Goal: Transaction & Acquisition: Purchase product/service

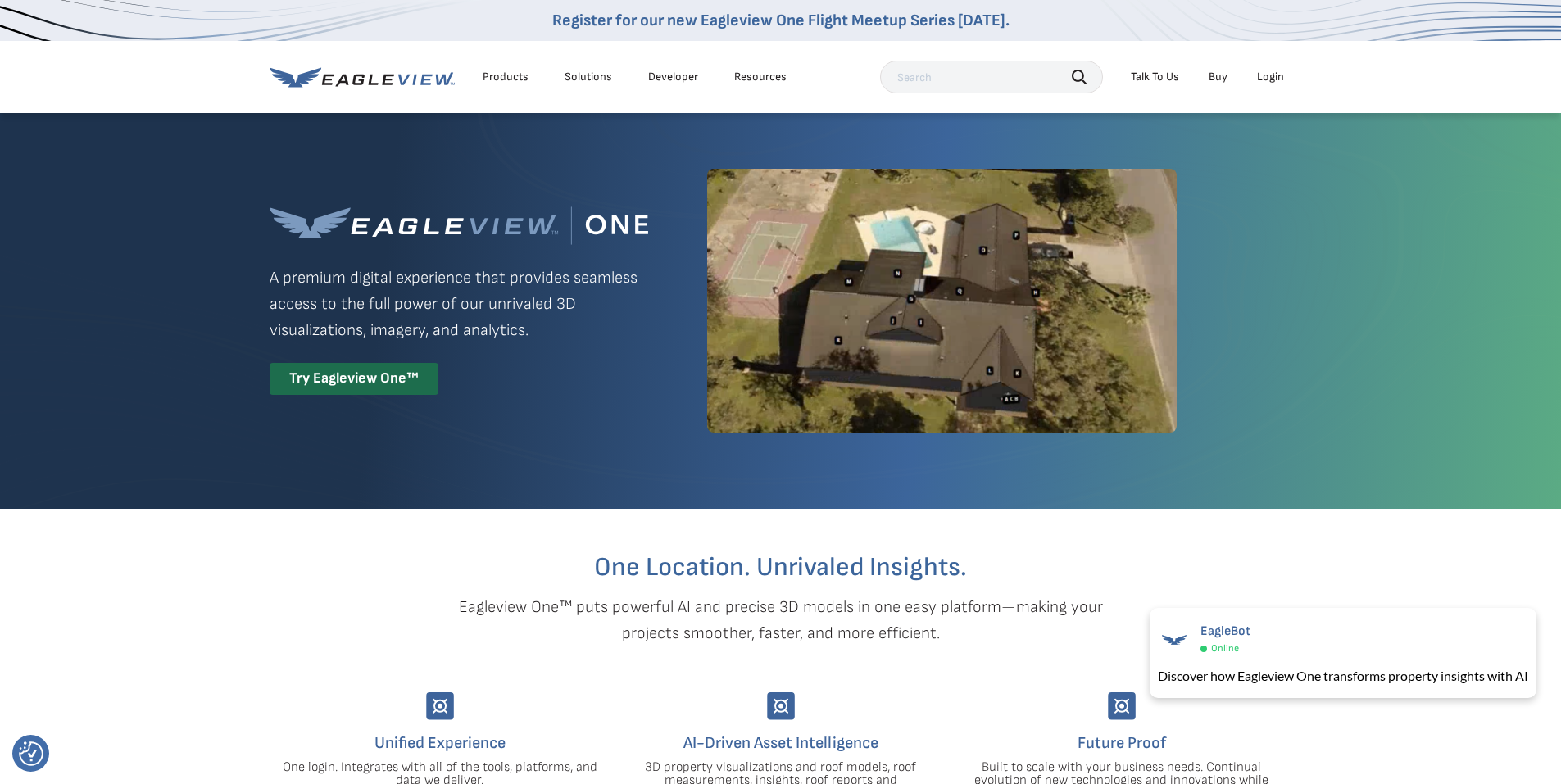
click at [1274, 72] on div "Login" at bounding box center [1270, 77] width 27 height 15
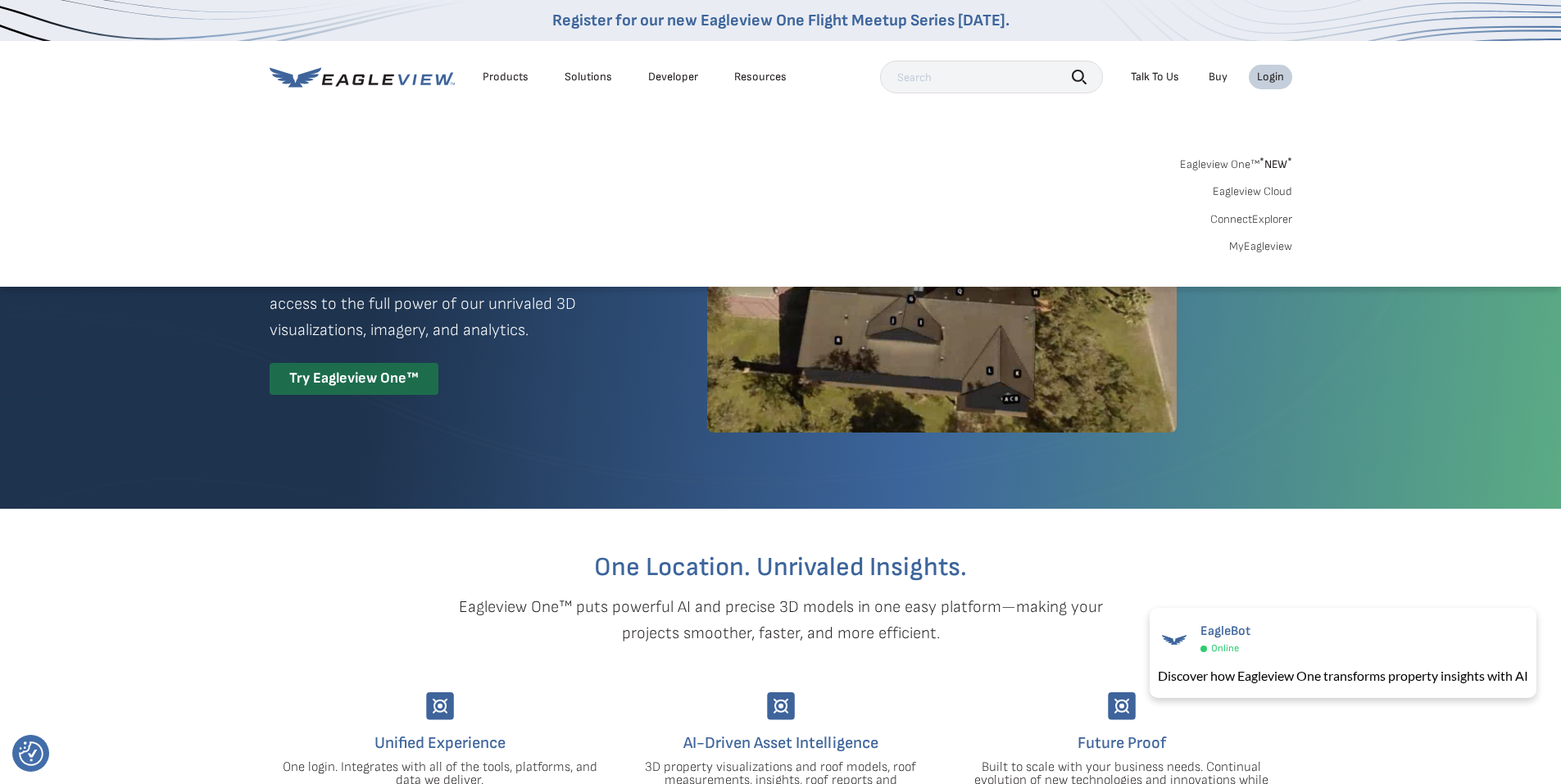
click at [1278, 242] on link "MyEagleview" at bounding box center [1261, 246] width 63 height 15
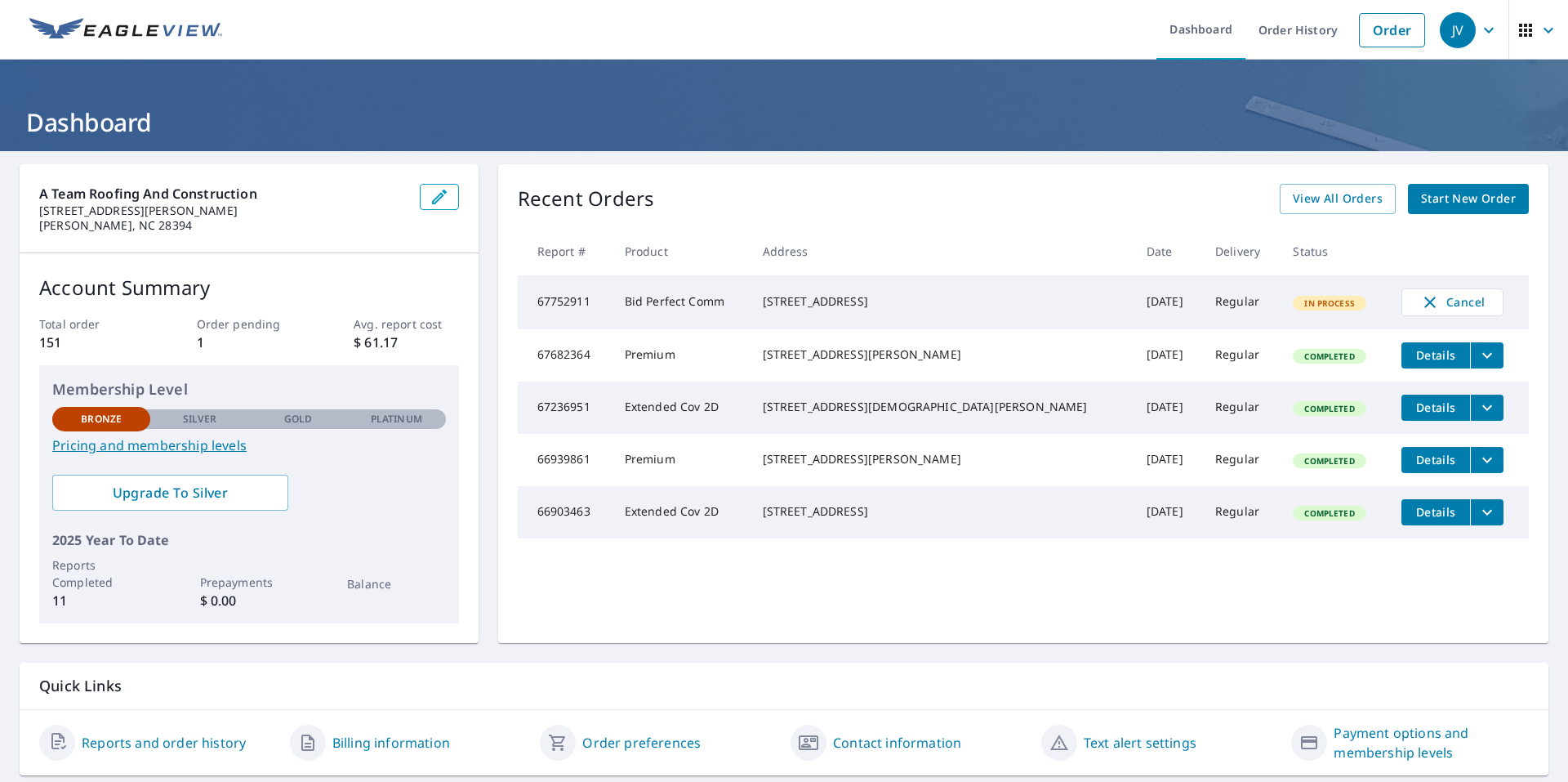
click at [1439, 195] on span "Start New Order" at bounding box center [1468, 198] width 95 height 20
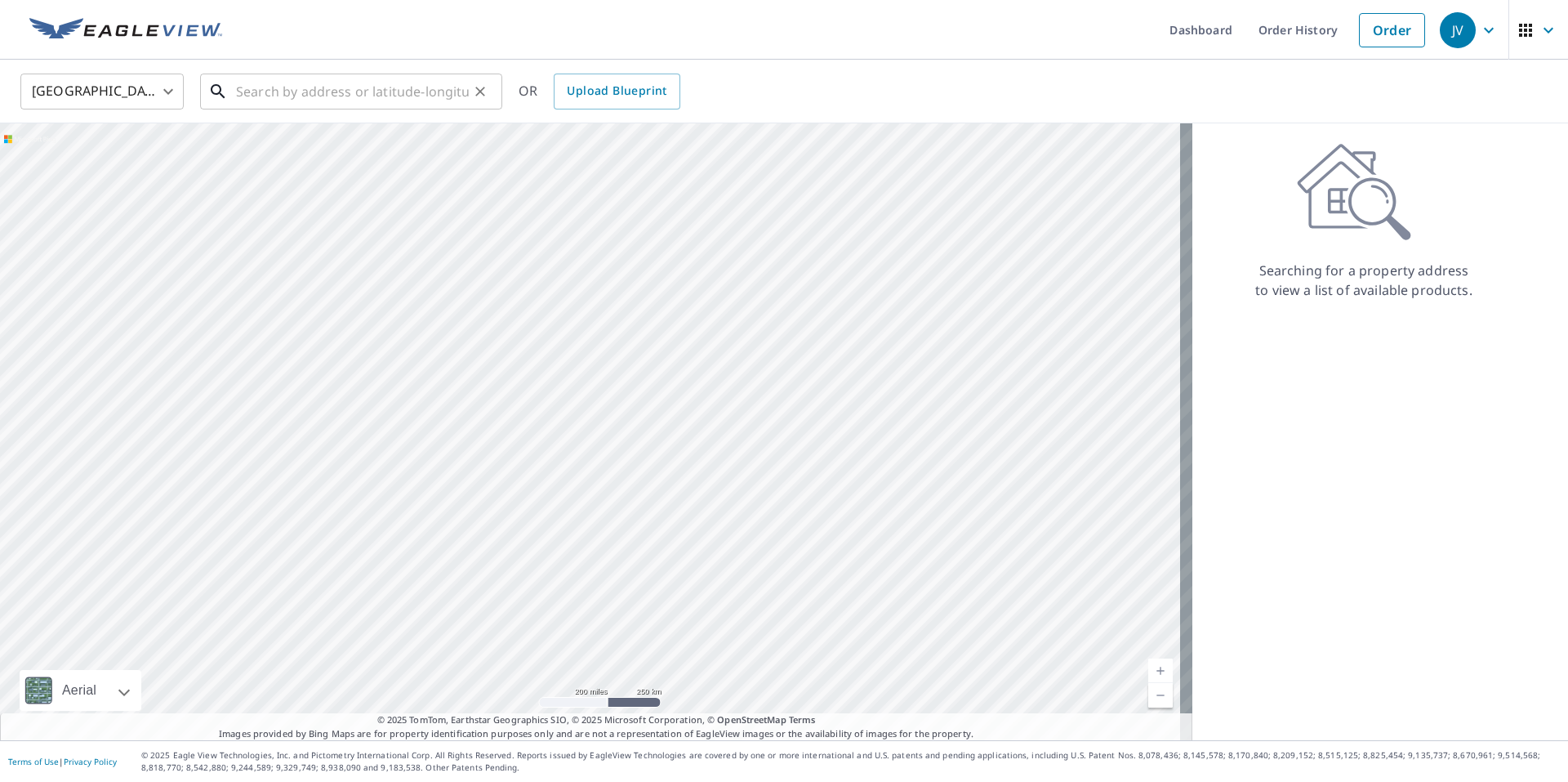
click at [383, 84] on input "text" at bounding box center [352, 91] width 233 height 46
paste input "14 Juniper Creek Blvd, Pinehurst, NC 28374"
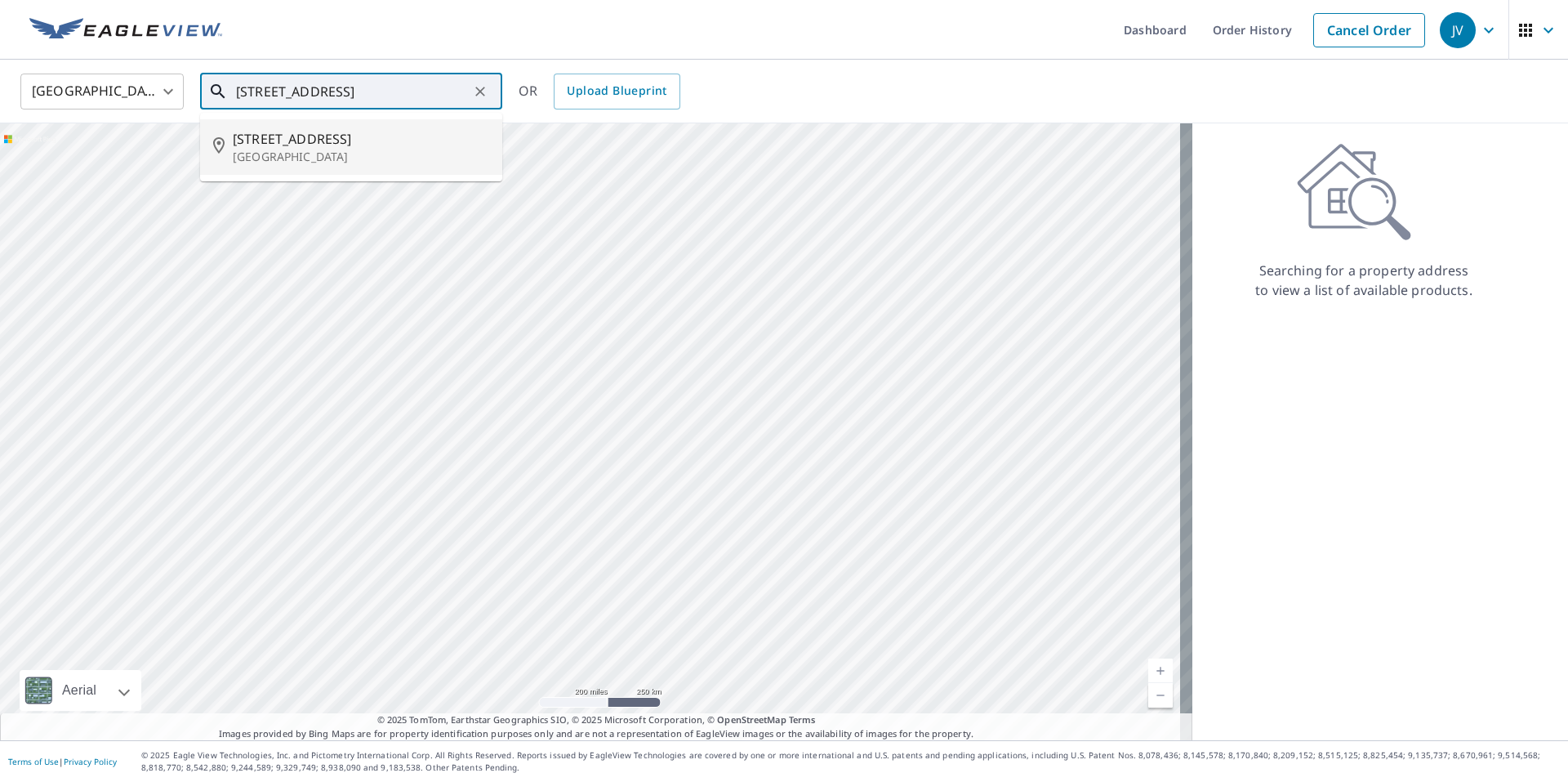
click at [344, 159] on p "Pinehurst, NC 28374" at bounding box center [361, 157] width 257 height 17
type input "14 Juniper Creek Blvd Pinehurst, NC 28374"
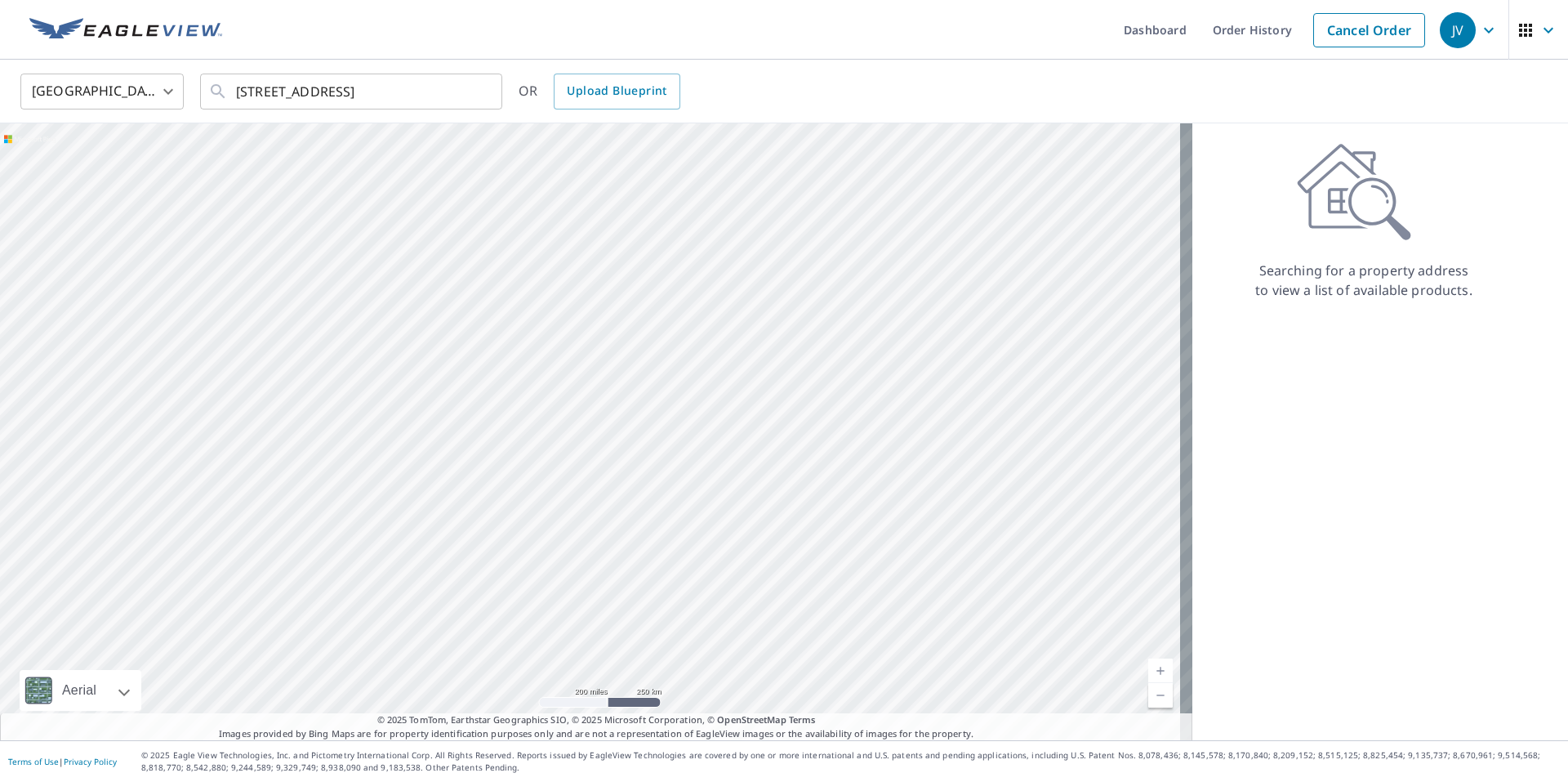
scroll to position [0, 0]
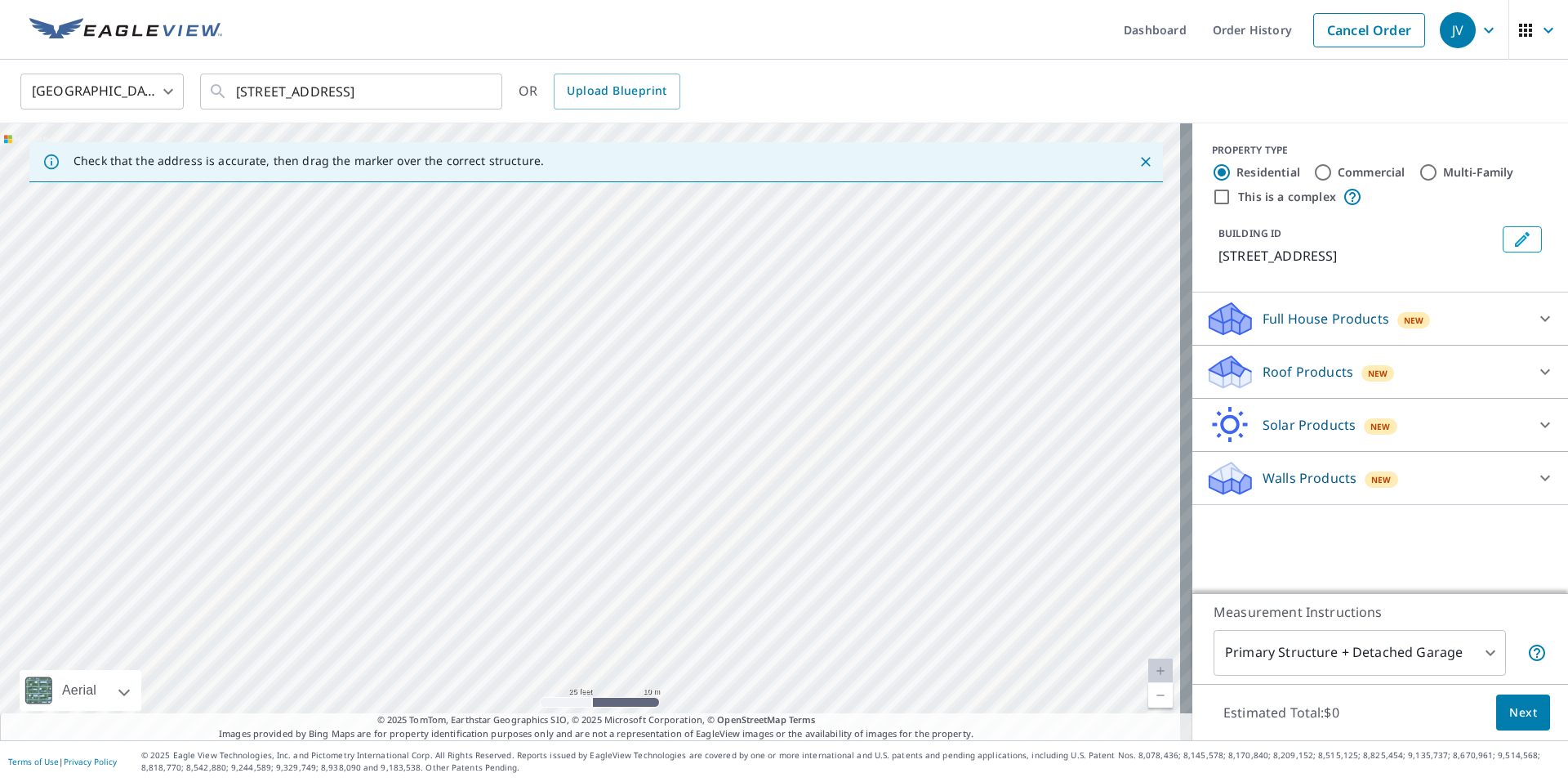
click at [164, 410] on div "14 Juniper Creek Blvd Pinehurst, NC 28374" at bounding box center [596, 431] width 1192 height 617
click at [1536, 316] on icon at bounding box center [1545, 318] width 20 height 20
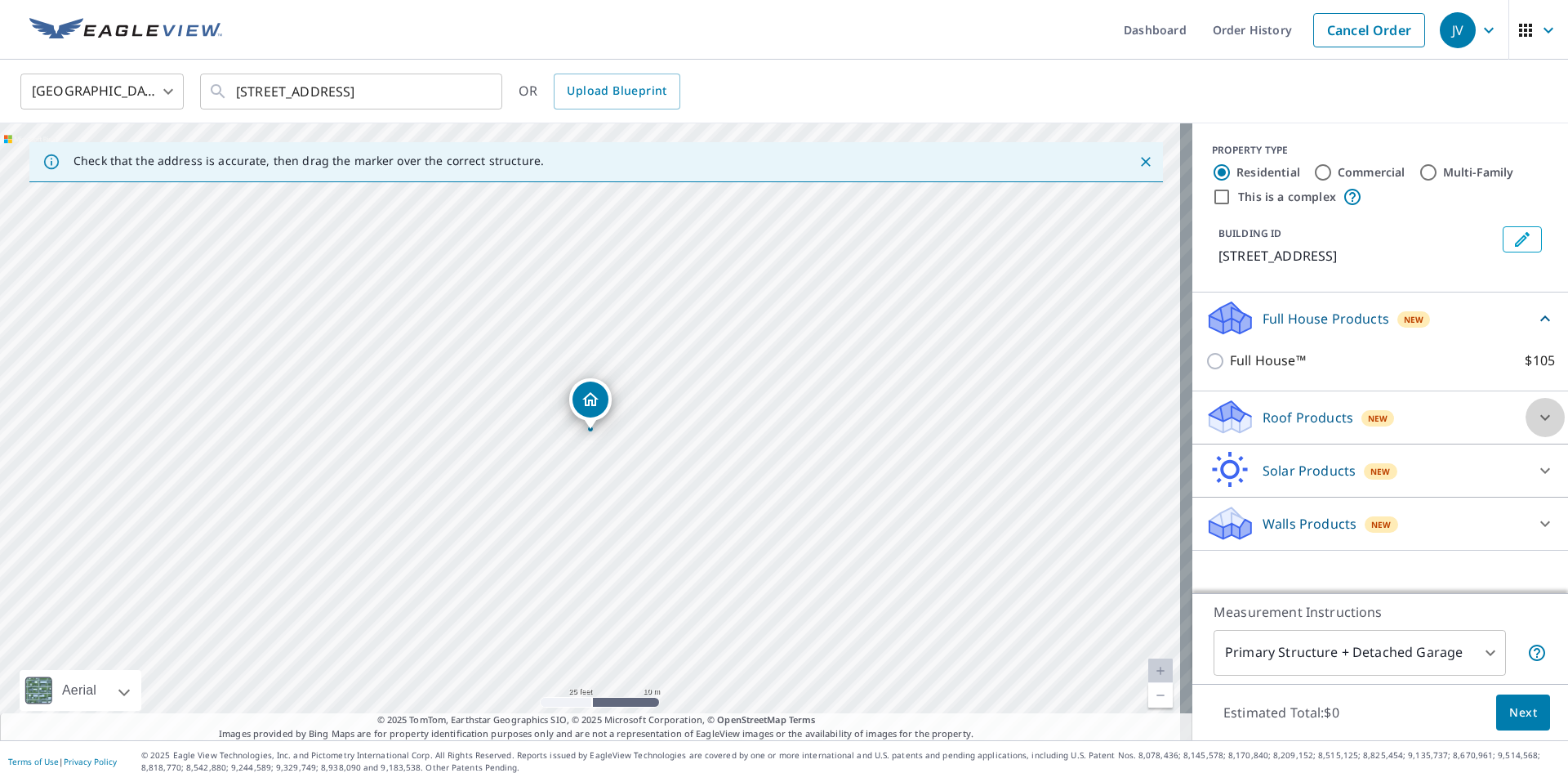
click at [1536, 408] on icon at bounding box center [1545, 418] width 20 height 20
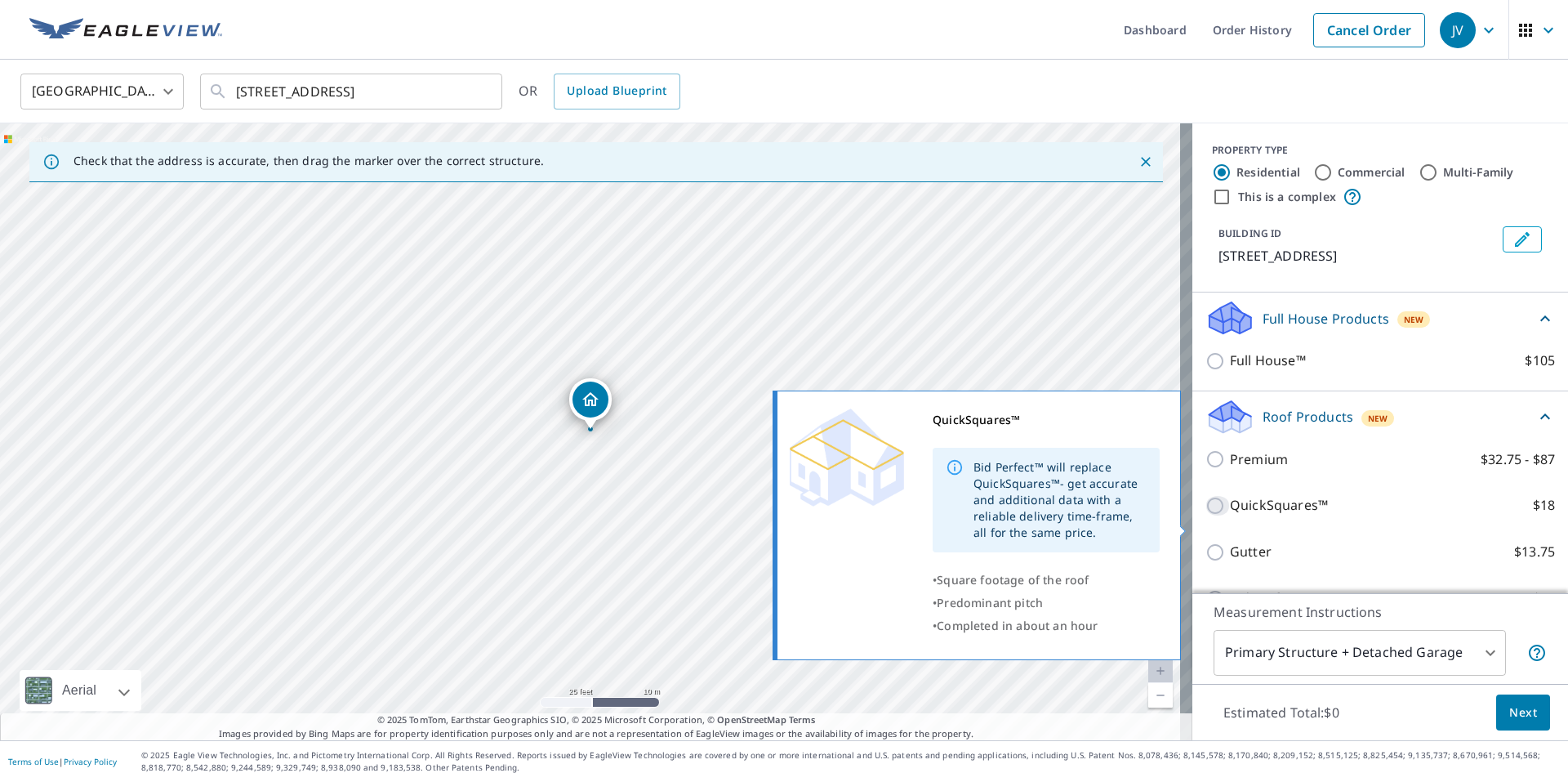
click at [1205, 516] on input "QuickSquares™ $18" at bounding box center [1218, 505] width 24 height 20
checkbox input "true"
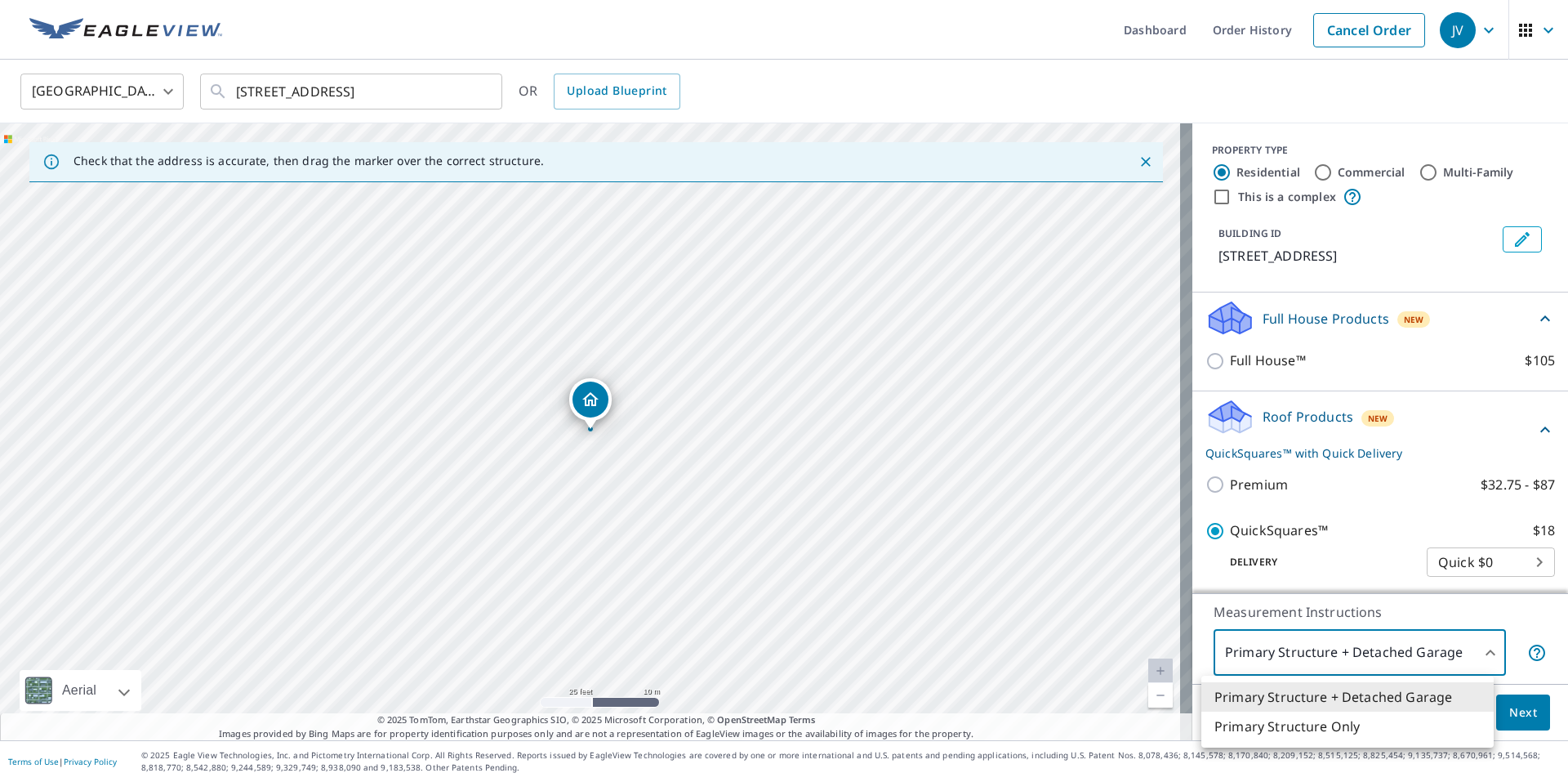
click at [1476, 651] on body "JV JV Dashboard Order History Cancel Order JV United States US ​ 14 Juniper Cre…" at bounding box center [784, 391] width 1568 height 782
click at [1387, 731] on li "Primary Structure Only" at bounding box center [1348, 726] width 292 height 30
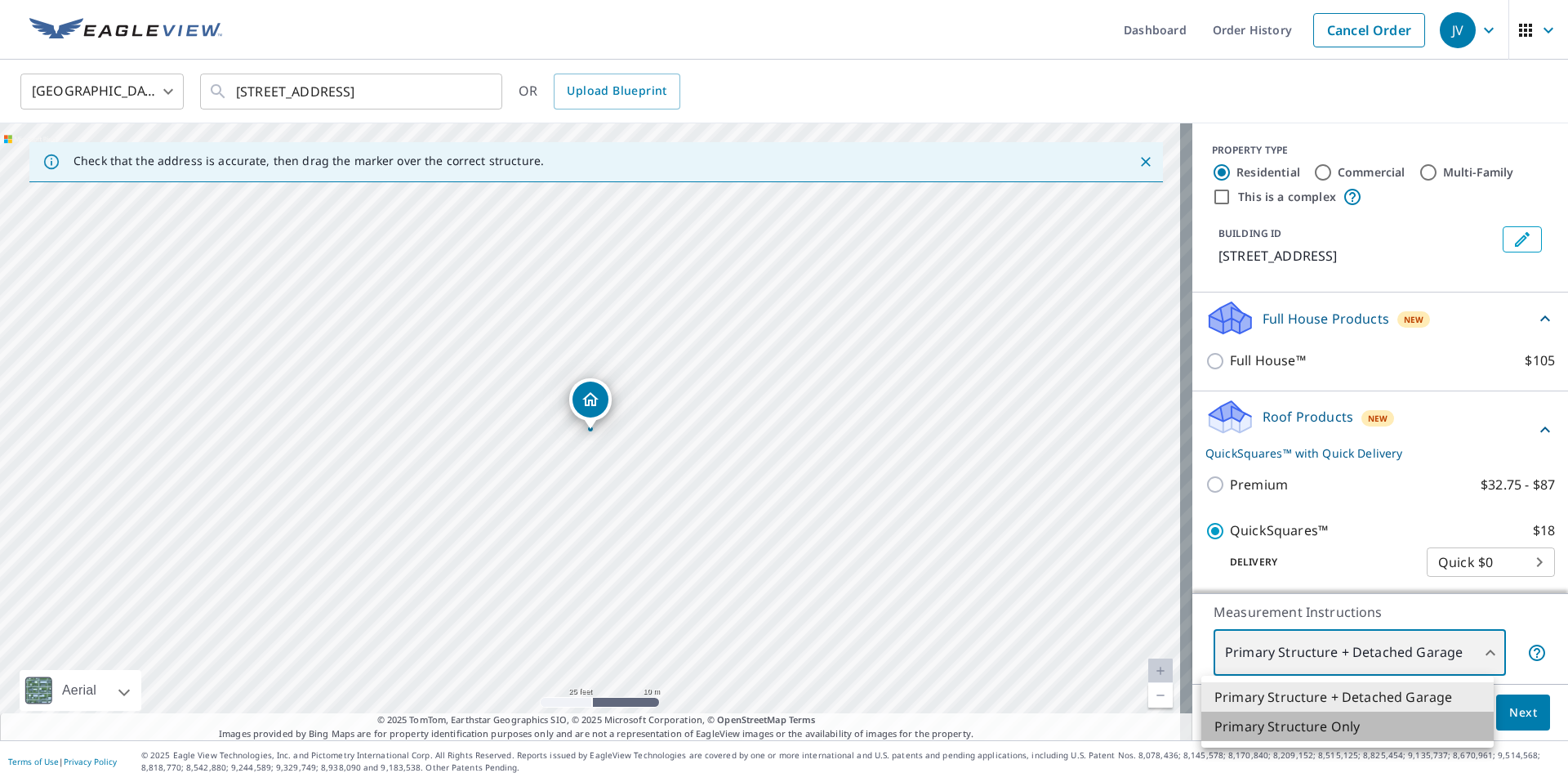
type input "2"
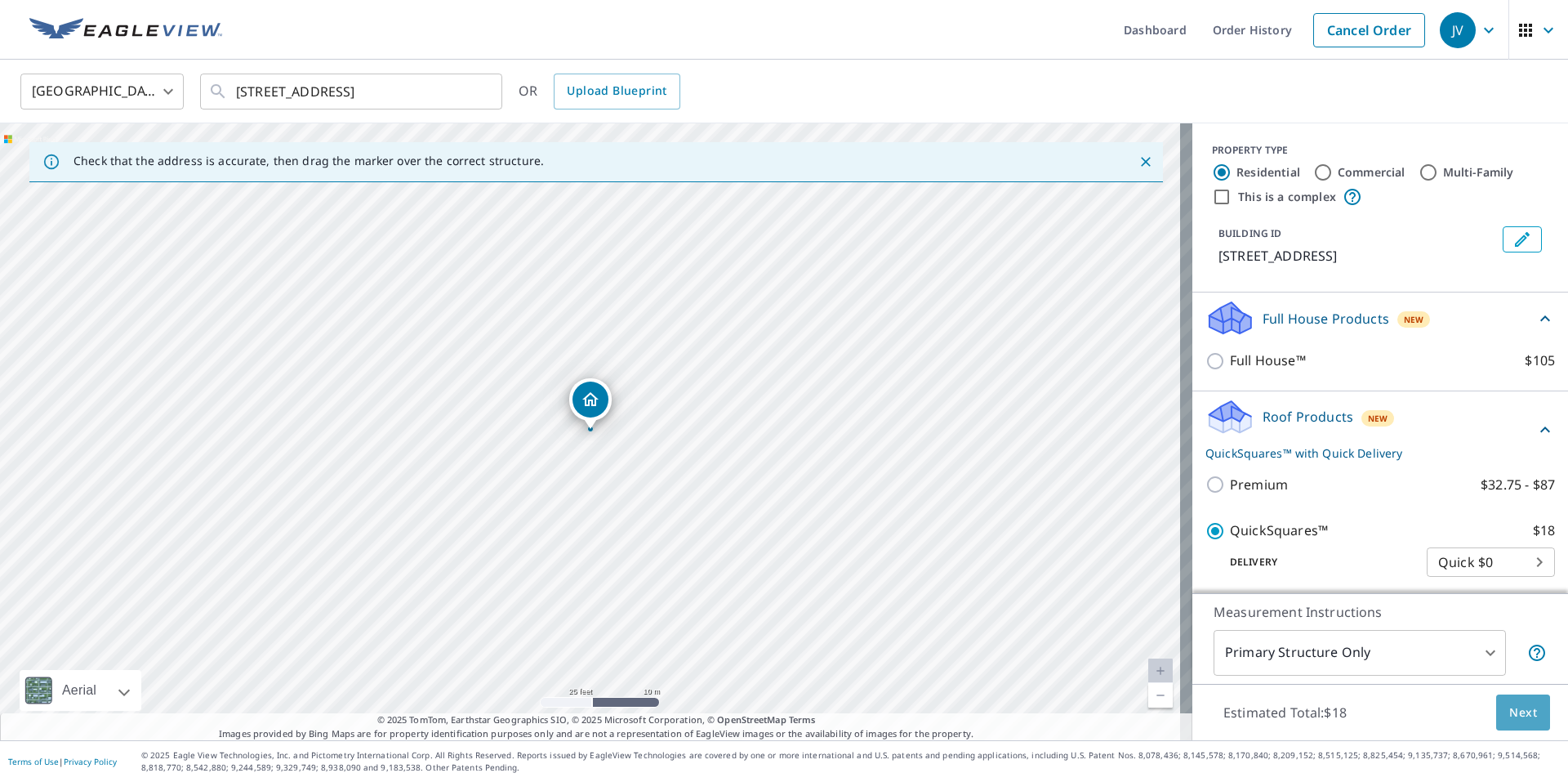
click at [1510, 711] on span "Next" at bounding box center [1524, 712] width 28 height 20
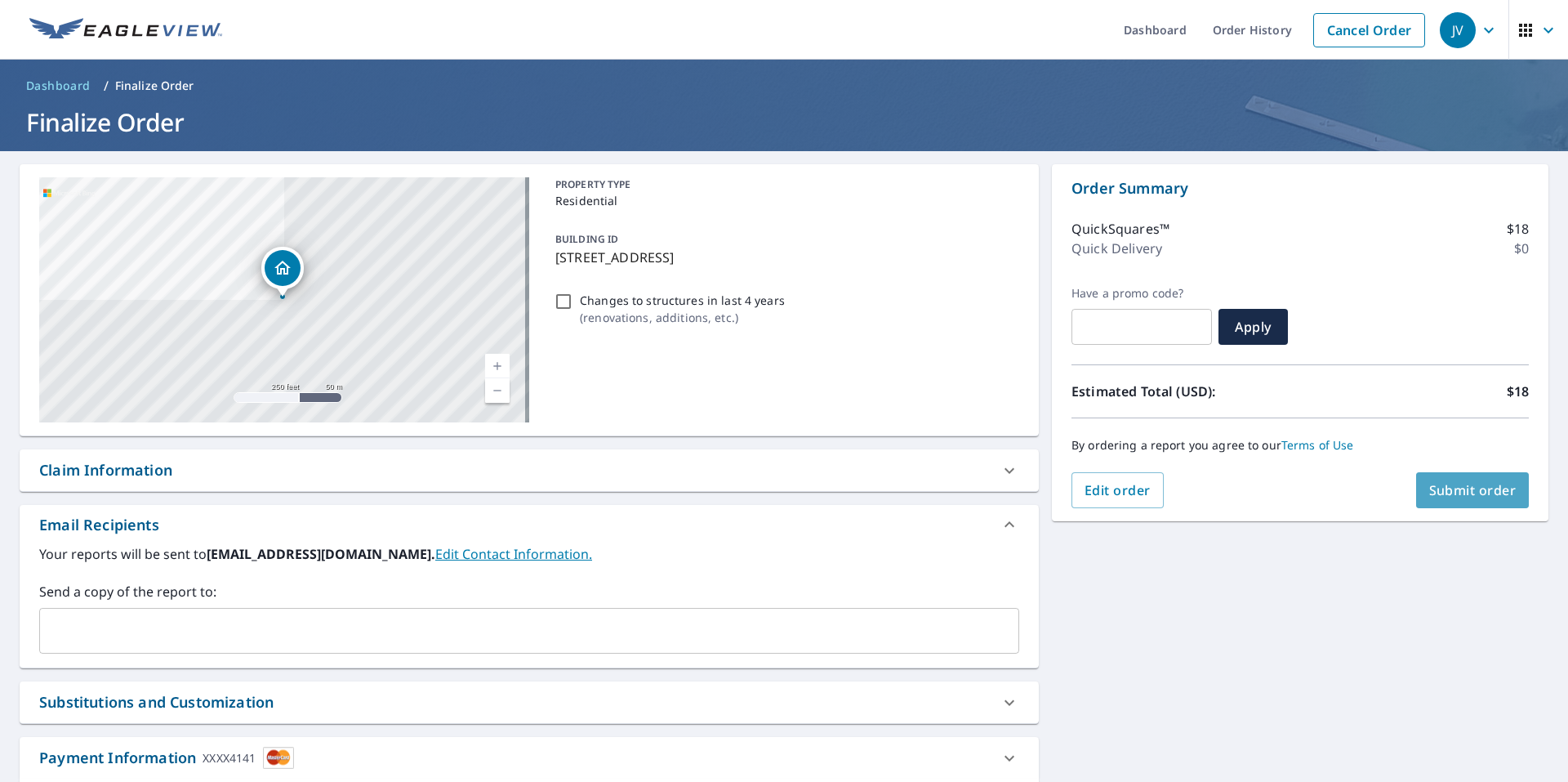
click at [1461, 483] on span "Submit order" at bounding box center [1473, 490] width 87 height 18
